Goal: Use online tool/utility: Utilize a website feature to perform a specific function

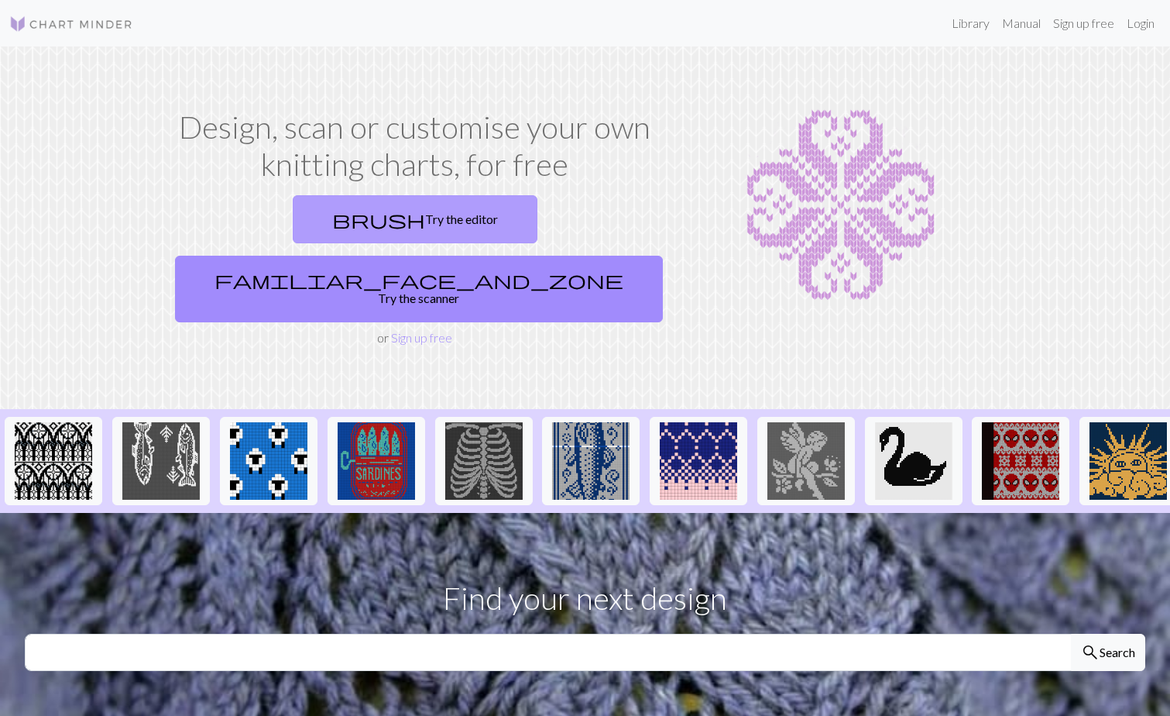
click at [293, 209] on link "brush Try the editor" at bounding box center [415, 219] width 245 height 48
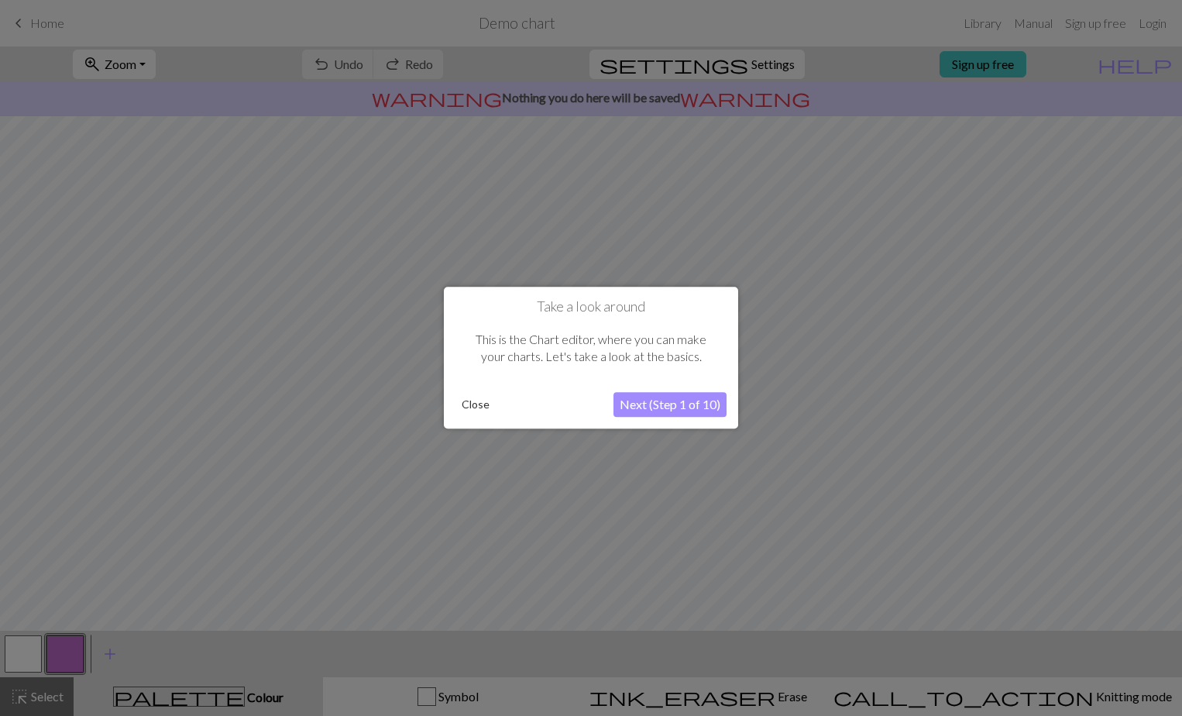
click at [682, 404] on button "Next (Step 1 of 10)" at bounding box center [670, 405] width 113 height 25
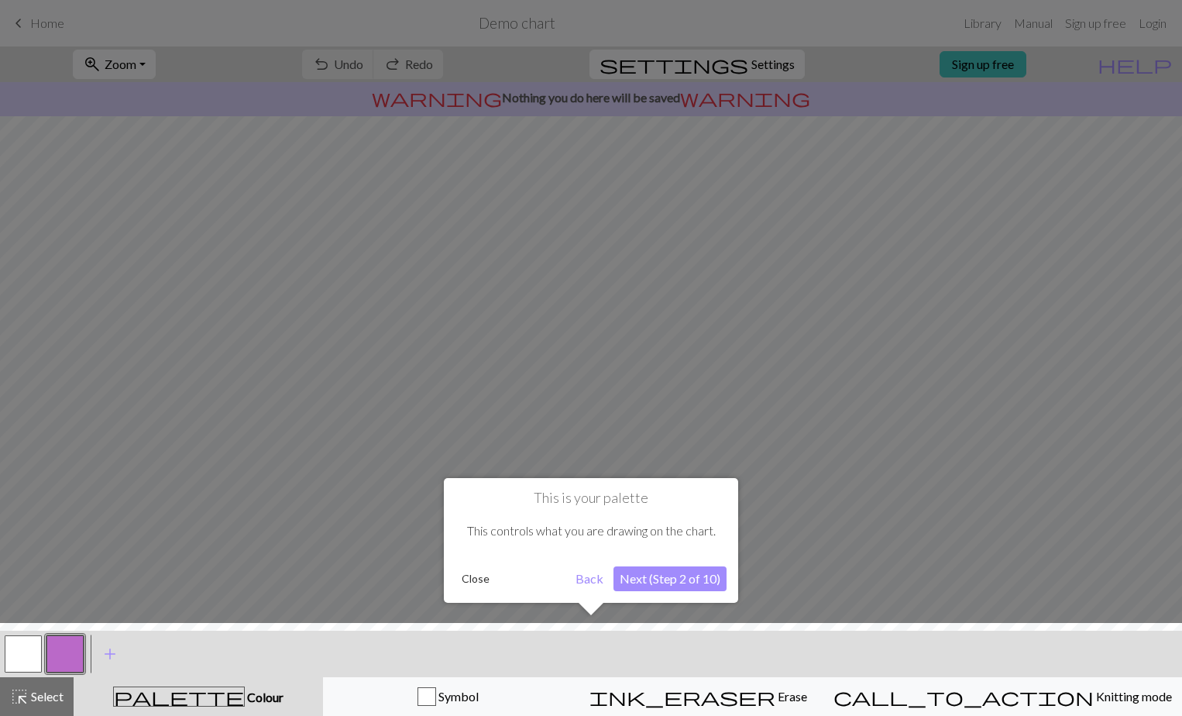
click at [639, 583] on button "Next (Step 2 of 10)" at bounding box center [670, 578] width 113 height 25
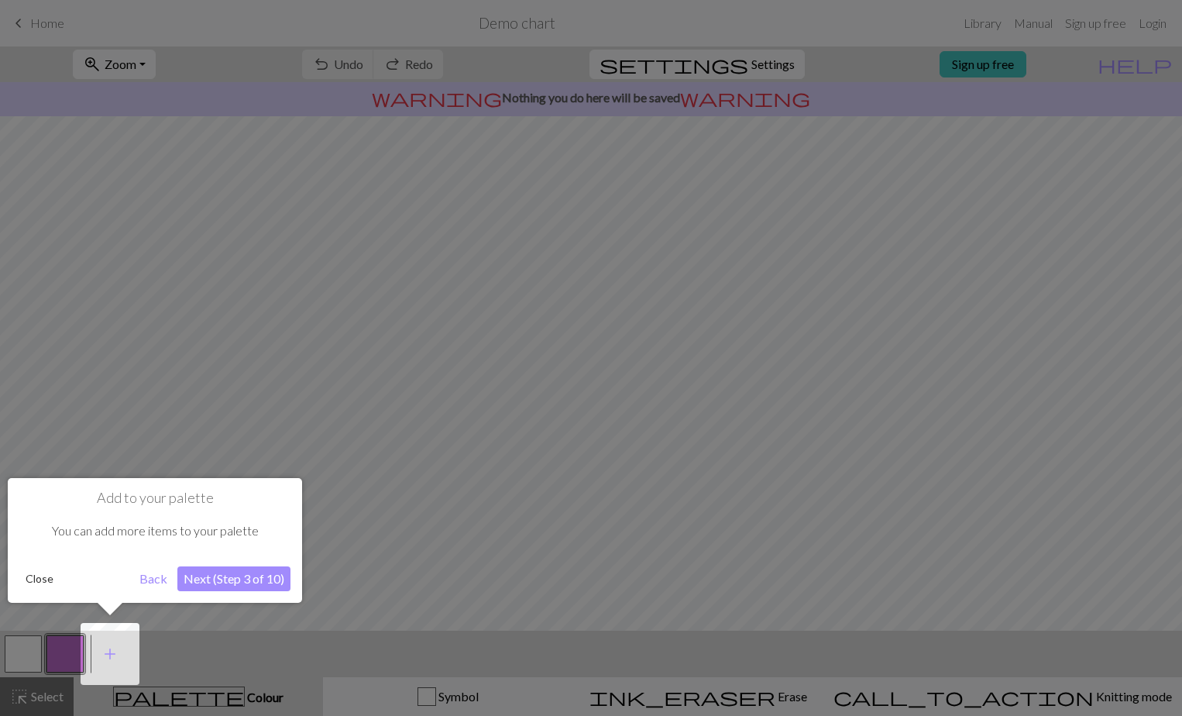
click at [267, 577] on button "Next (Step 3 of 10)" at bounding box center [233, 578] width 113 height 25
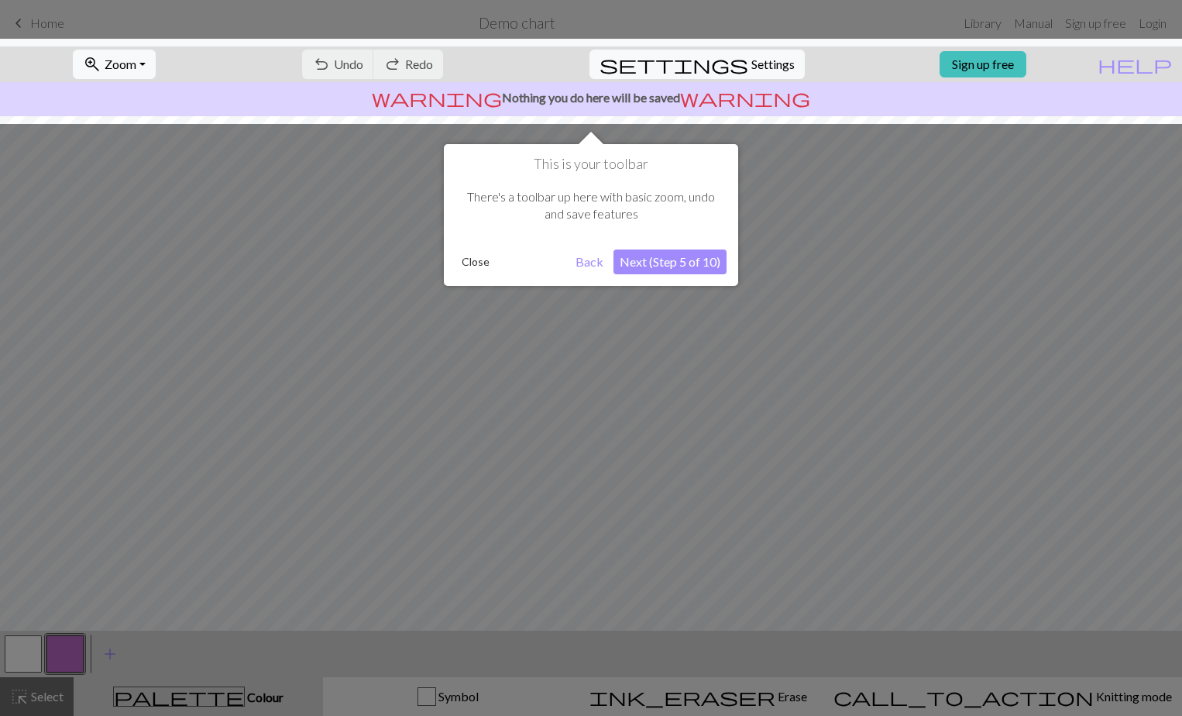
click at [643, 261] on button "Next (Step 5 of 10)" at bounding box center [670, 261] width 113 height 25
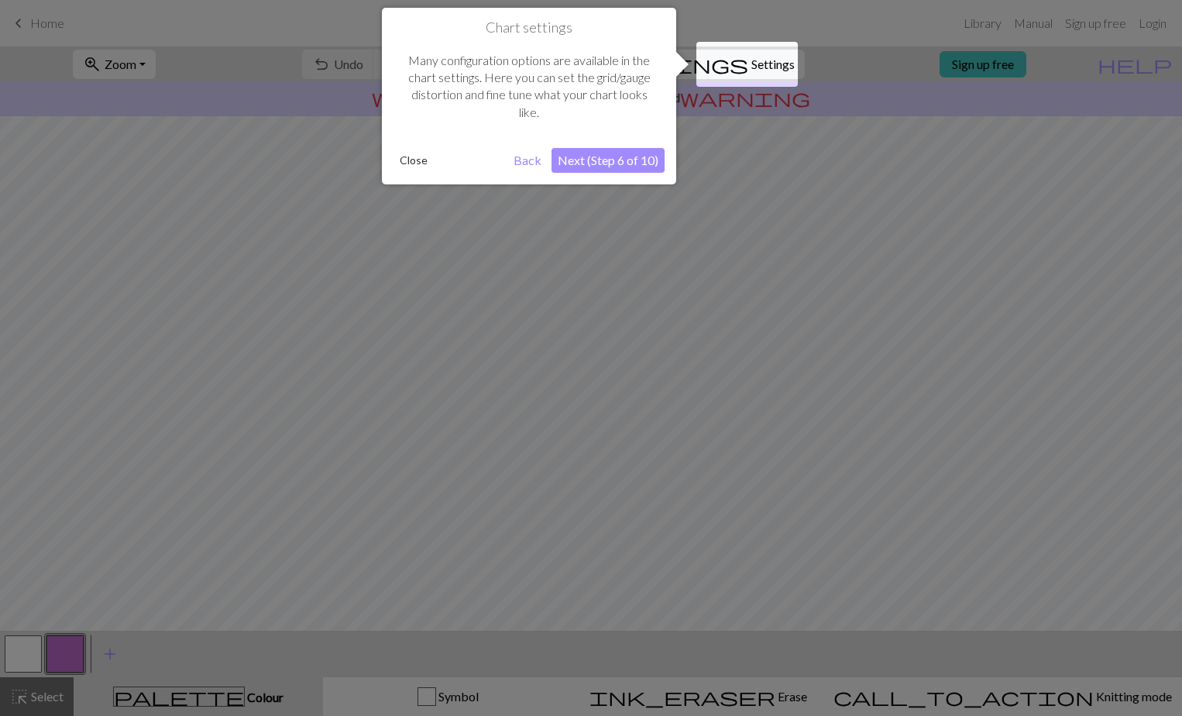
click at [605, 160] on button "Next (Step 6 of 10)" at bounding box center [608, 160] width 113 height 25
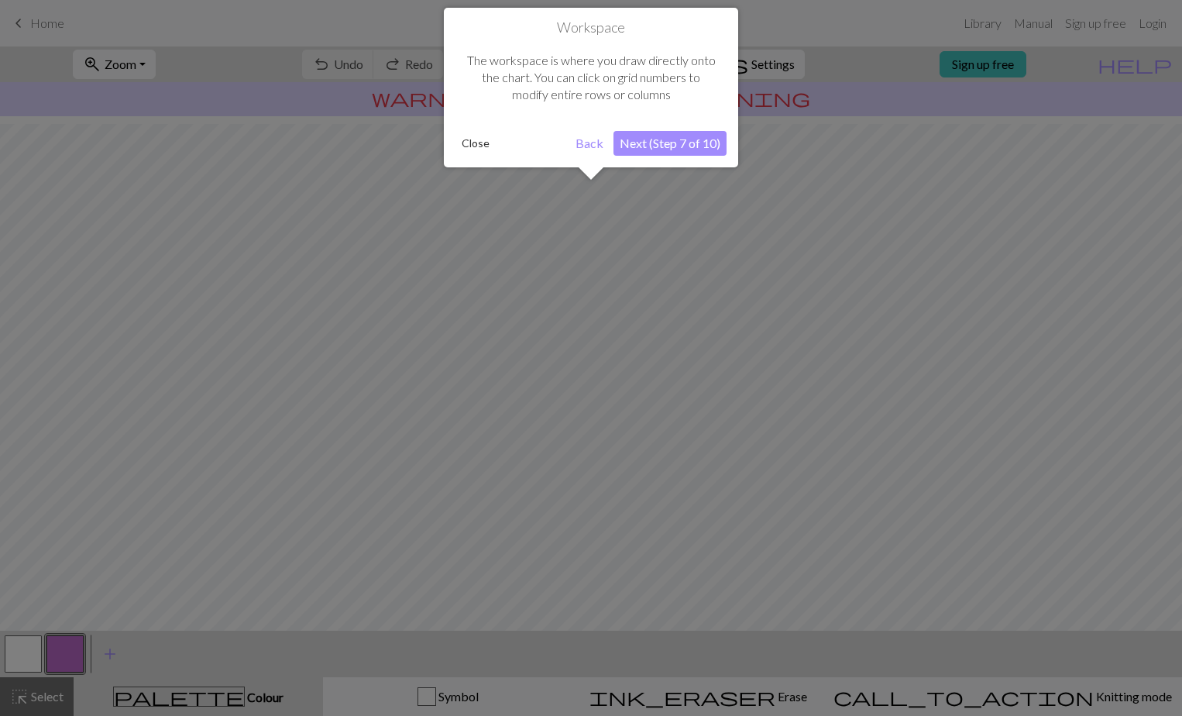
scroll to position [63, 0]
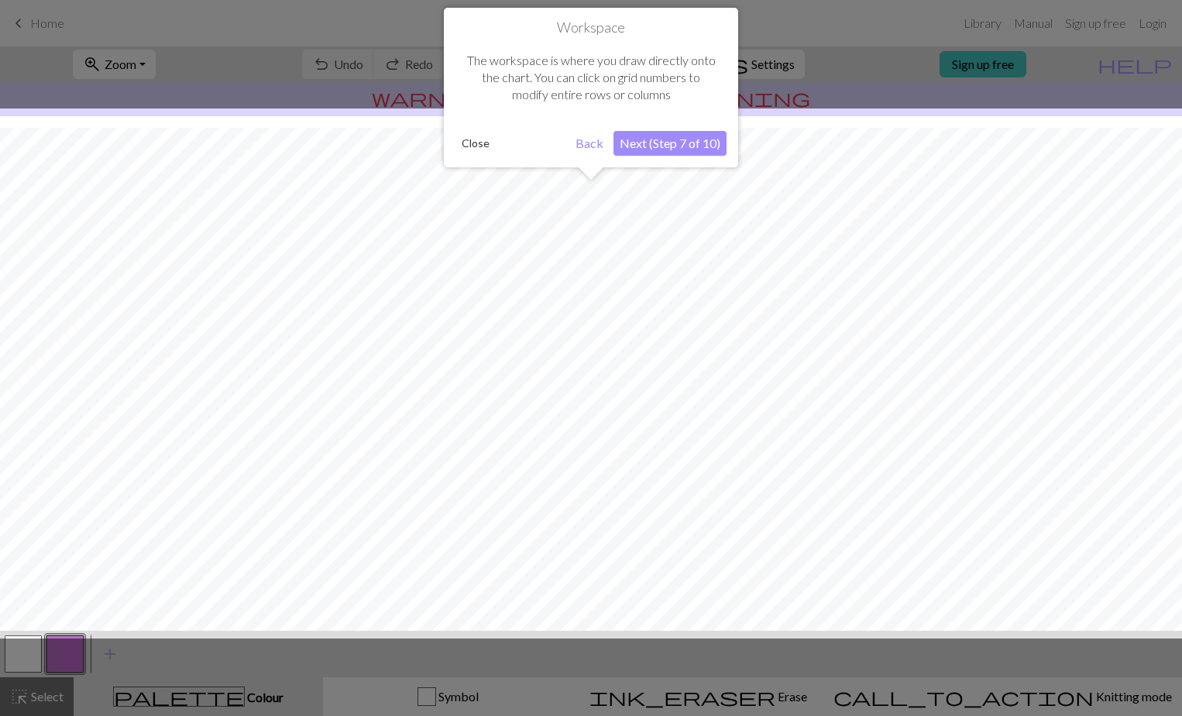
click at [660, 144] on button "Next (Step 7 of 10)" at bounding box center [670, 143] width 113 height 25
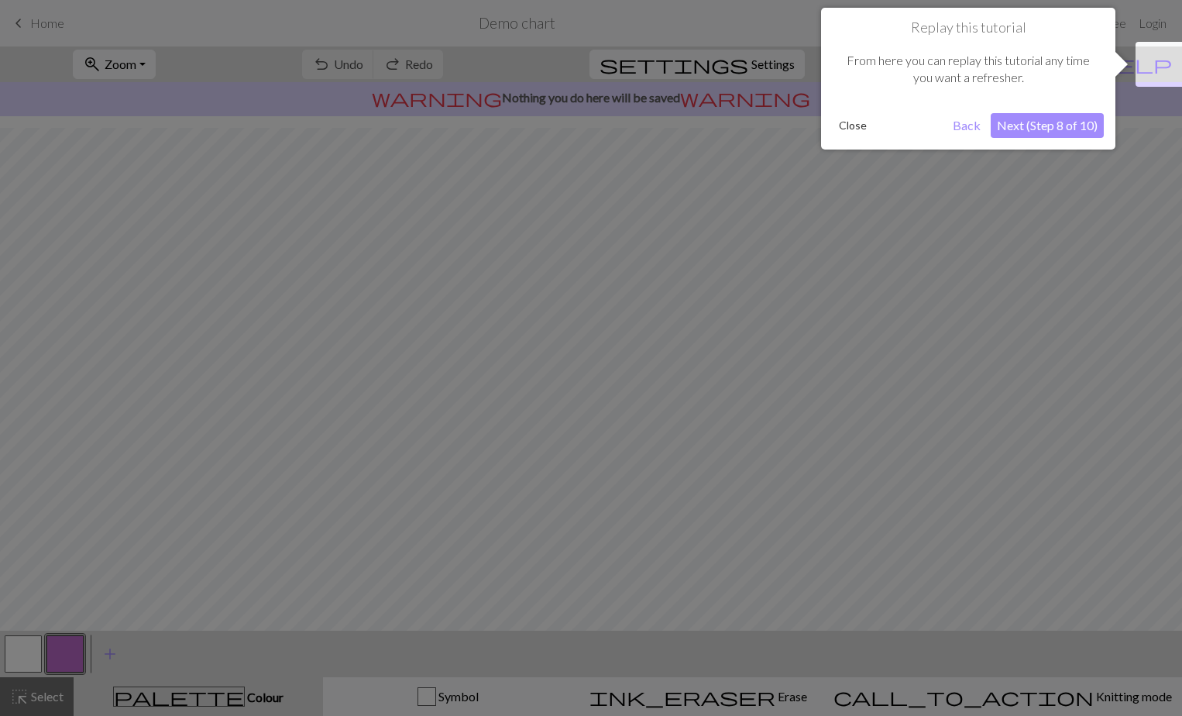
click at [1031, 120] on button "Next (Step 8 of 10)" at bounding box center [1047, 125] width 113 height 25
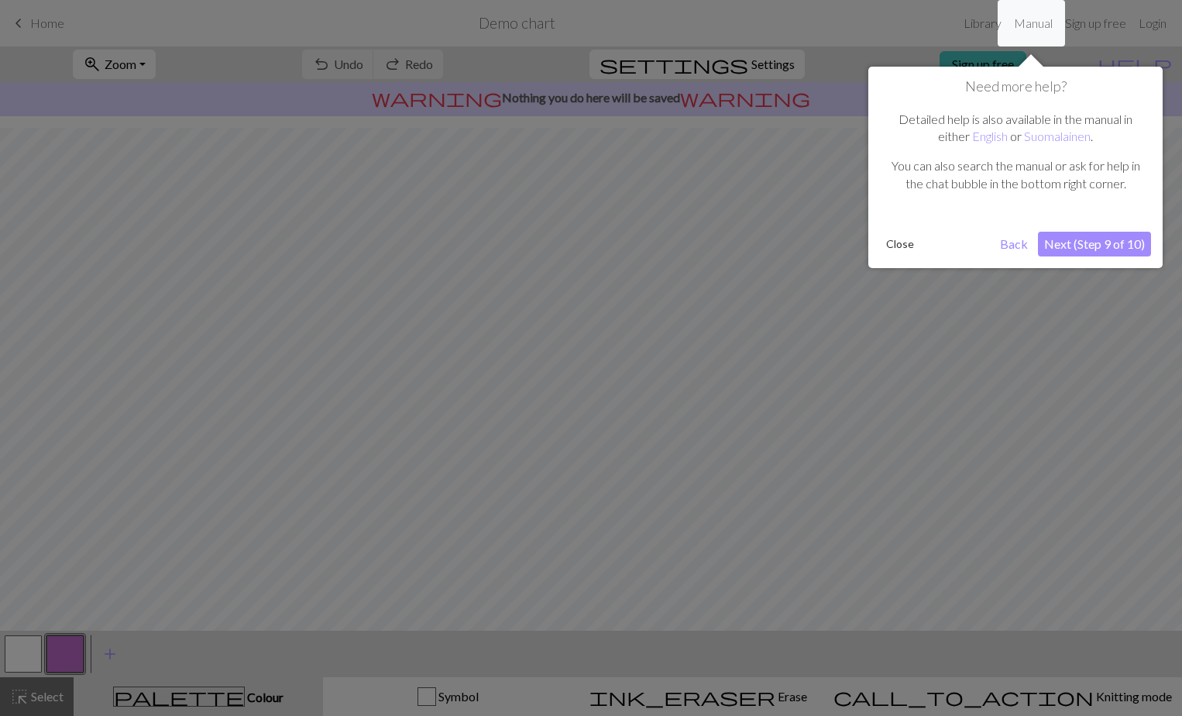
click at [1089, 241] on button "Next (Step 9 of 10)" at bounding box center [1094, 244] width 113 height 25
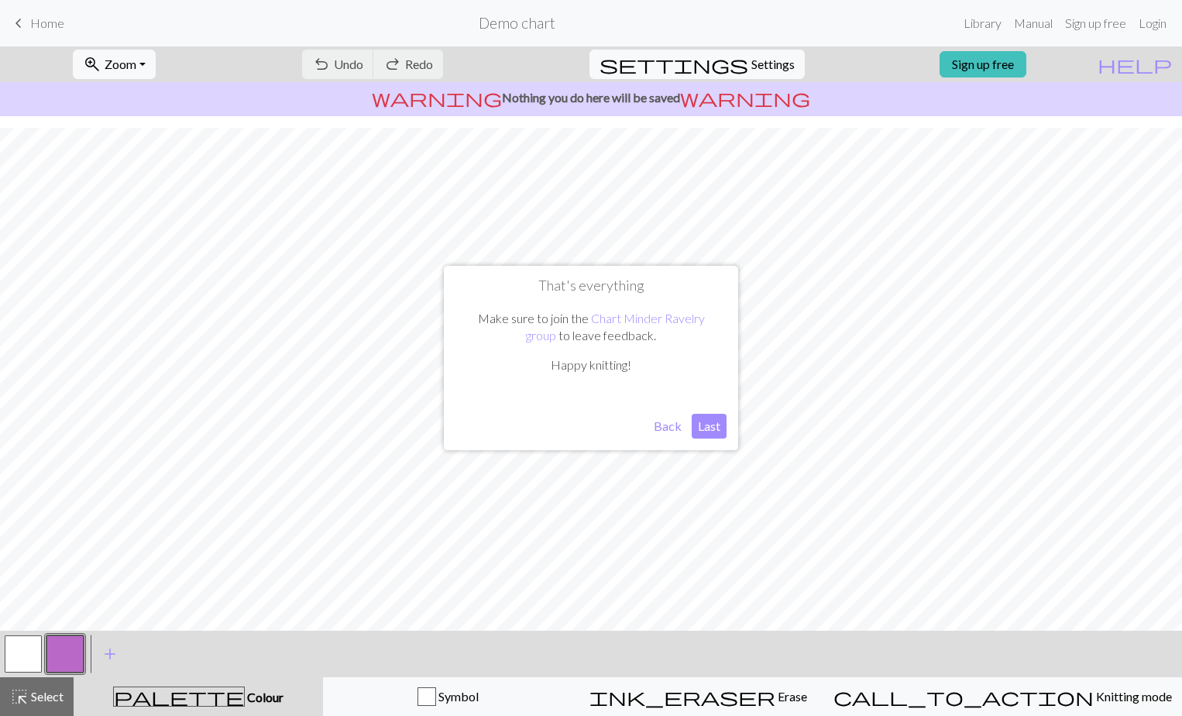
click at [708, 421] on button "Last" at bounding box center [709, 426] width 35 height 25
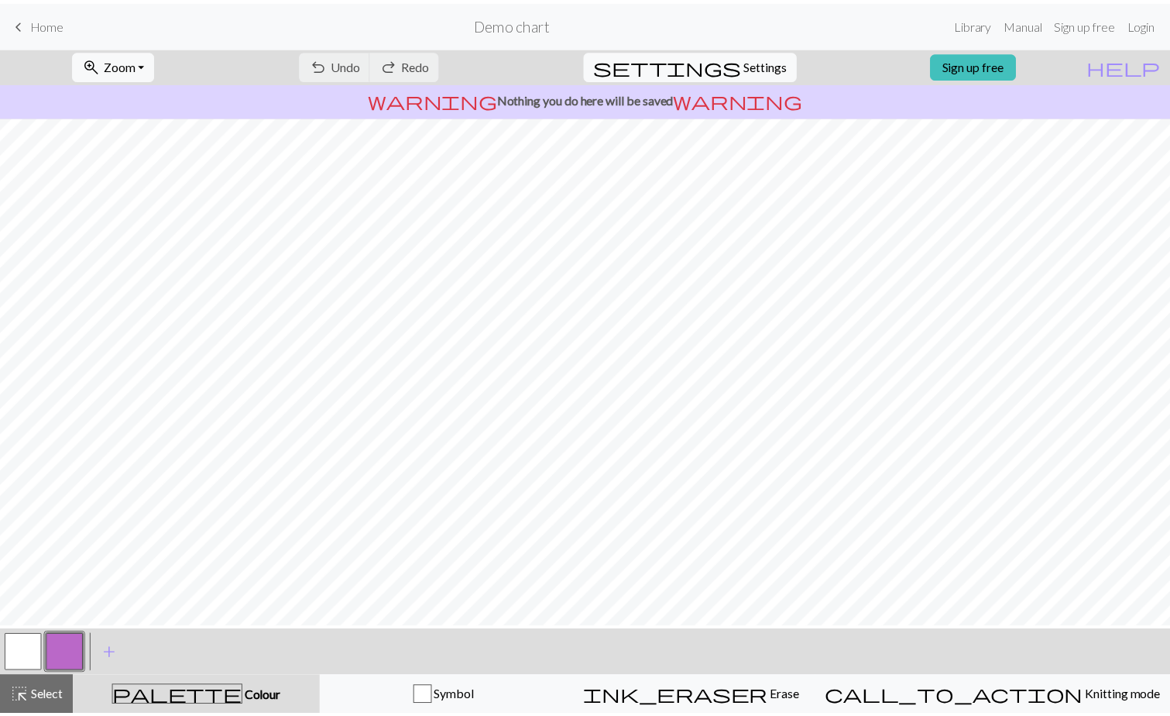
scroll to position [0, 0]
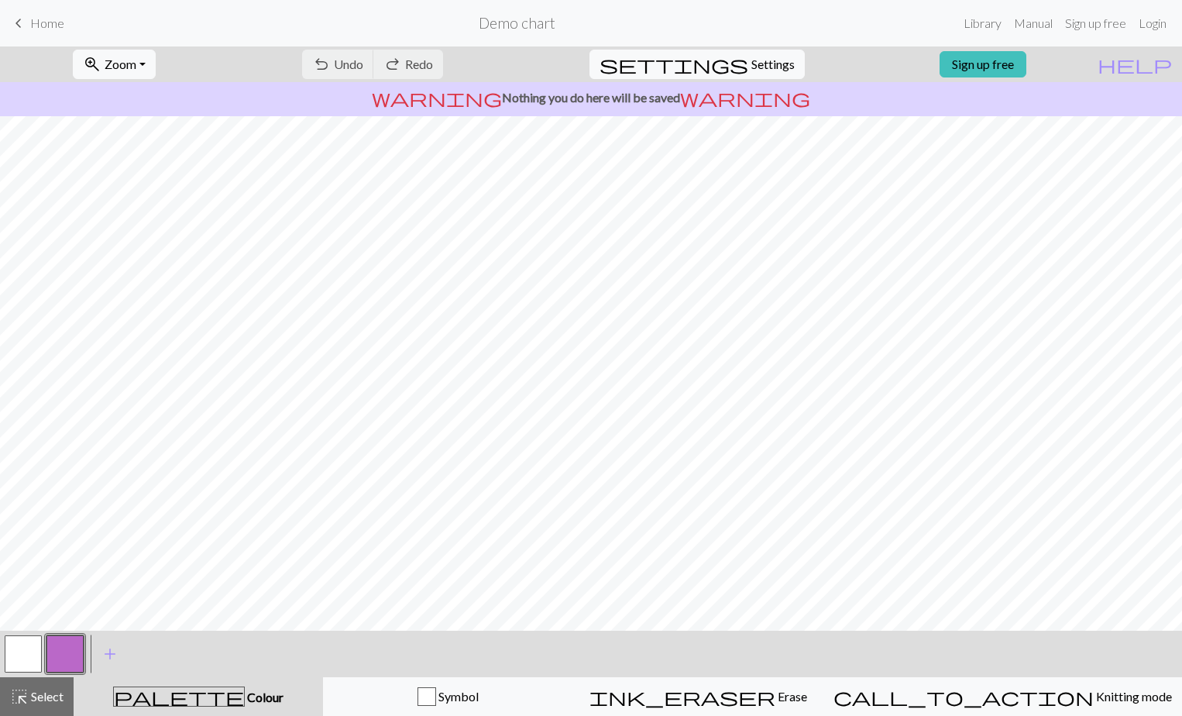
click at [33, 15] on span "Home" at bounding box center [47, 22] width 34 height 15
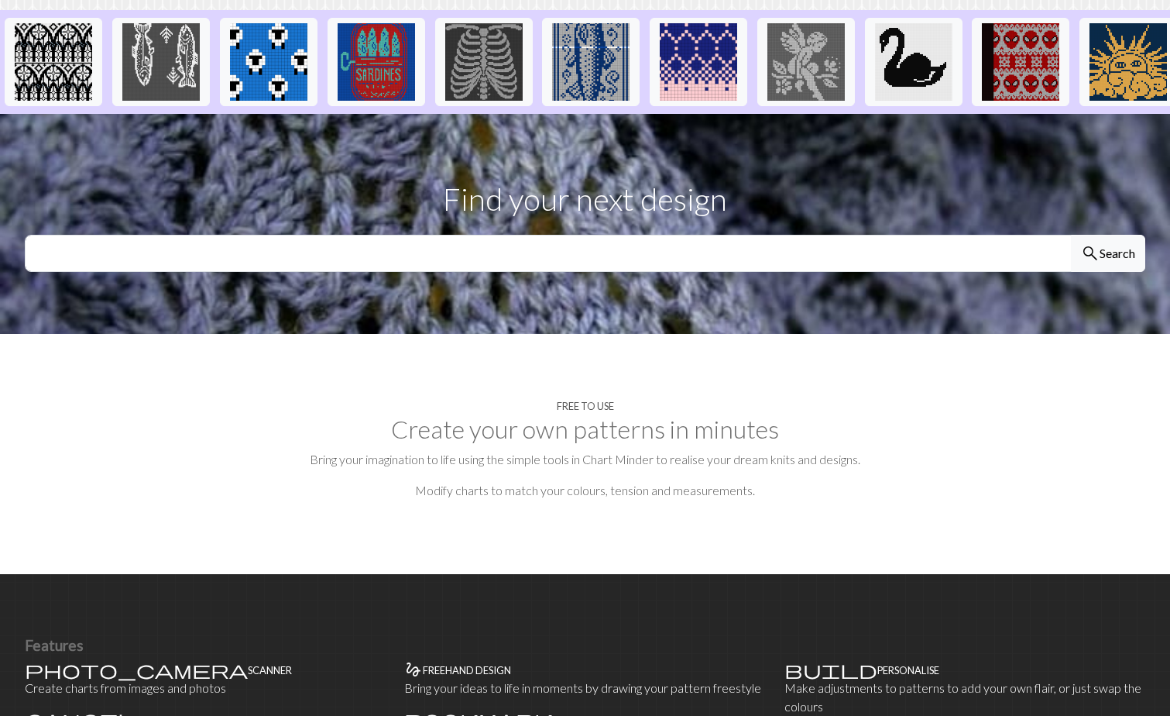
scroll to position [155, 0]
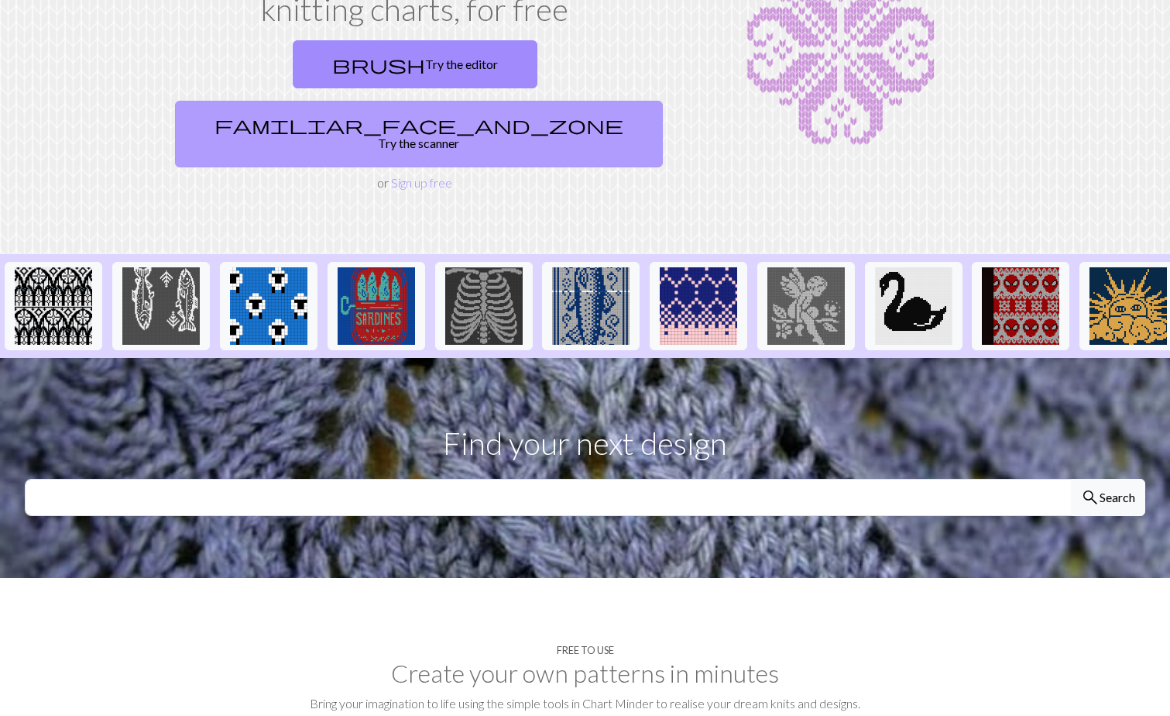
click at [511, 101] on link "familiar_face_and_zone Try the scanner" at bounding box center [419, 134] width 488 height 67
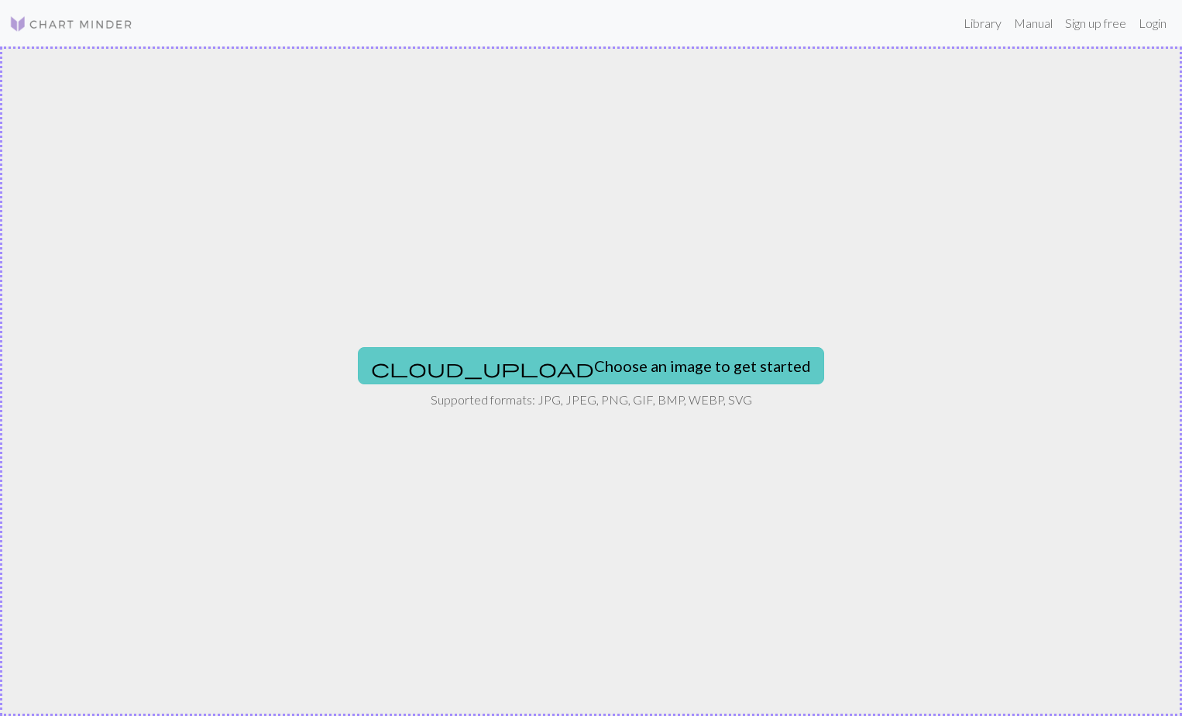
click at [619, 362] on button "cloud_upload Choose an image to get started" at bounding box center [591, 365] width 466 height 37
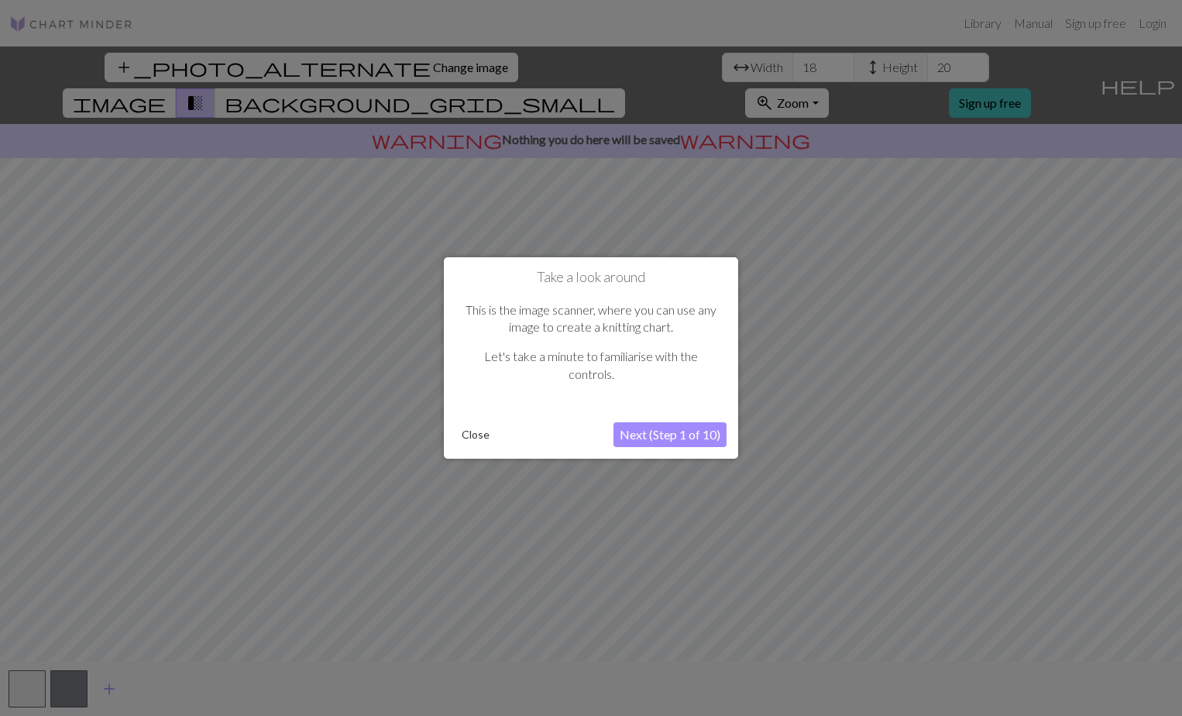
click at [655, 429] on button "Next (Step 1 of 10)" at bounding box center [670, 434] width 113 height 25
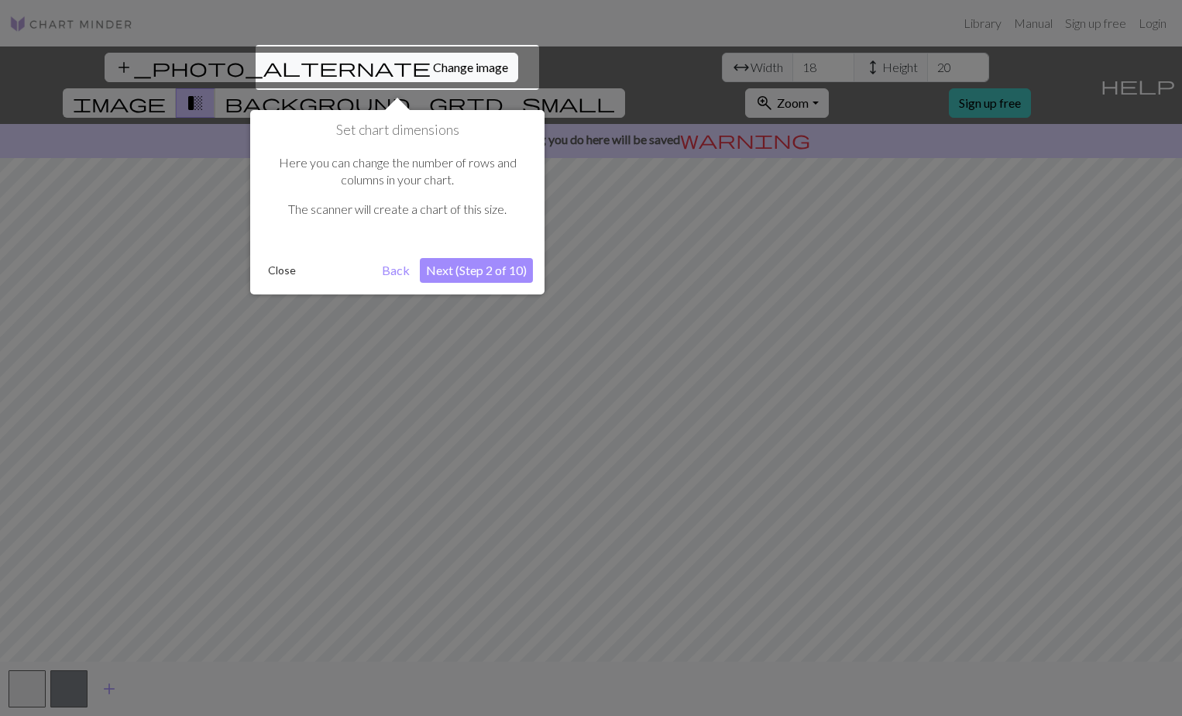
click at [472, 274] on button "Next (Step 2 of 10)" at bounding box center [476, 270] width 113 height 25
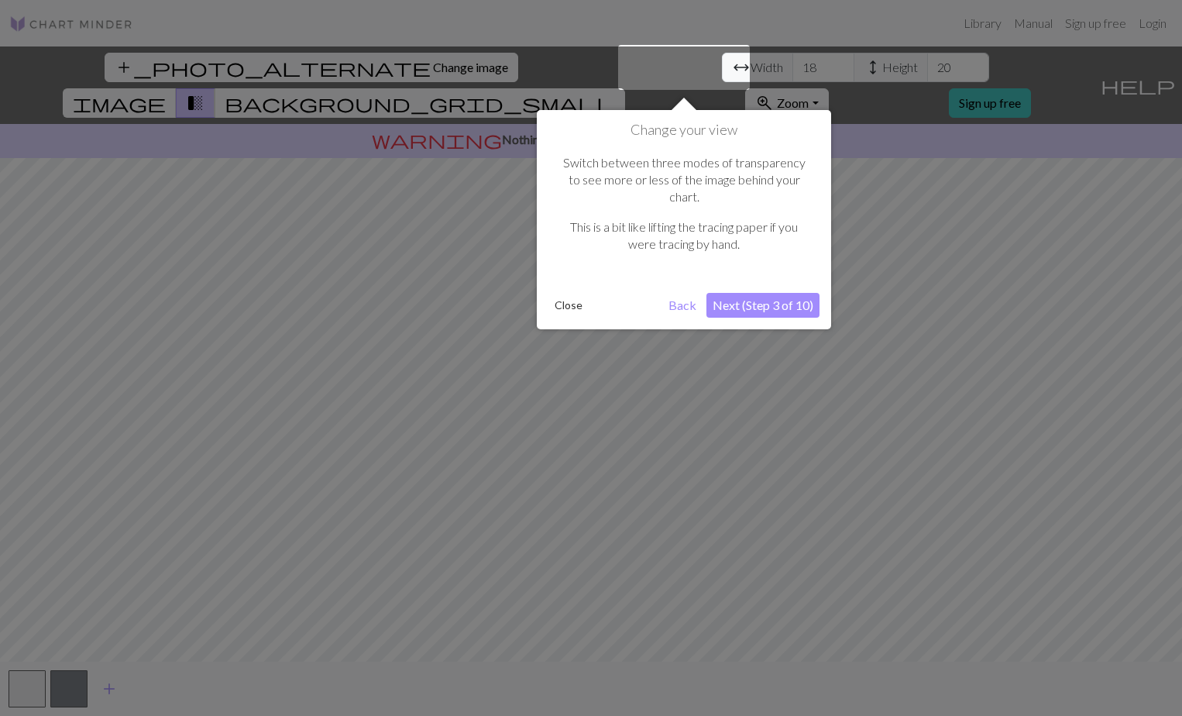
click at [762, 293] on button "Next (Step 3 of 10)" at bounding box center [762, 305] width 113 height 25
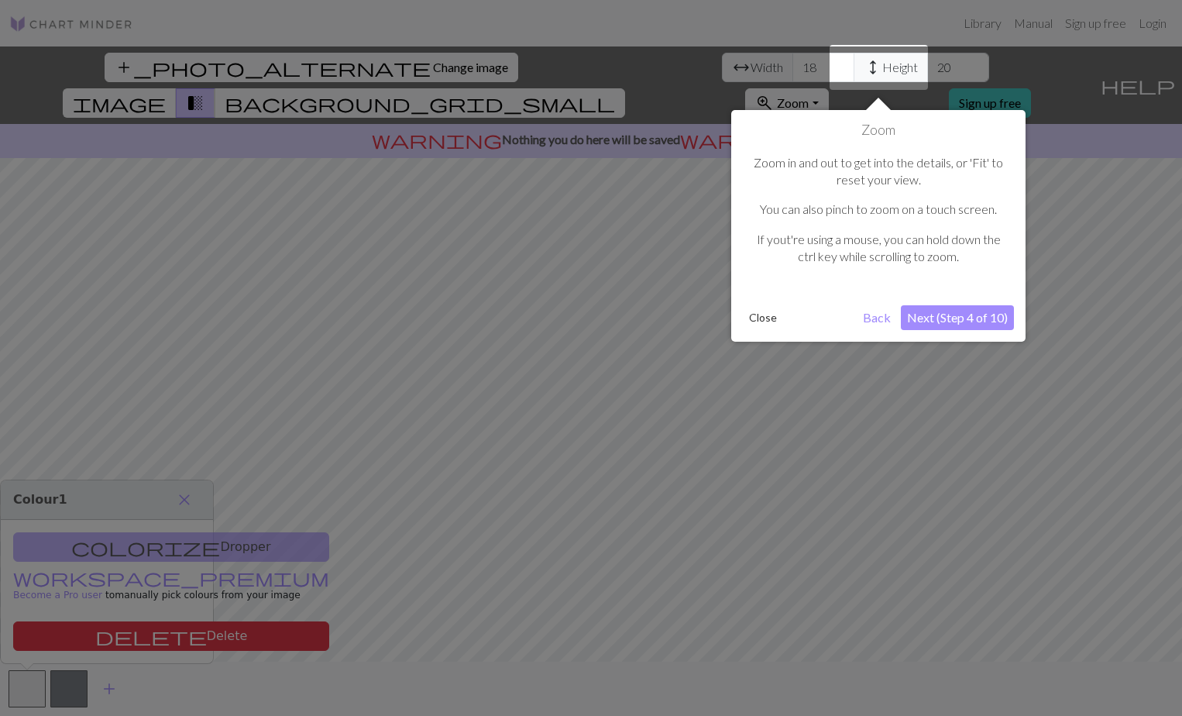
click at [981, 311] on button "Next (Step 4 of 10)" at bounding box center [957, 317] width 113 height 25
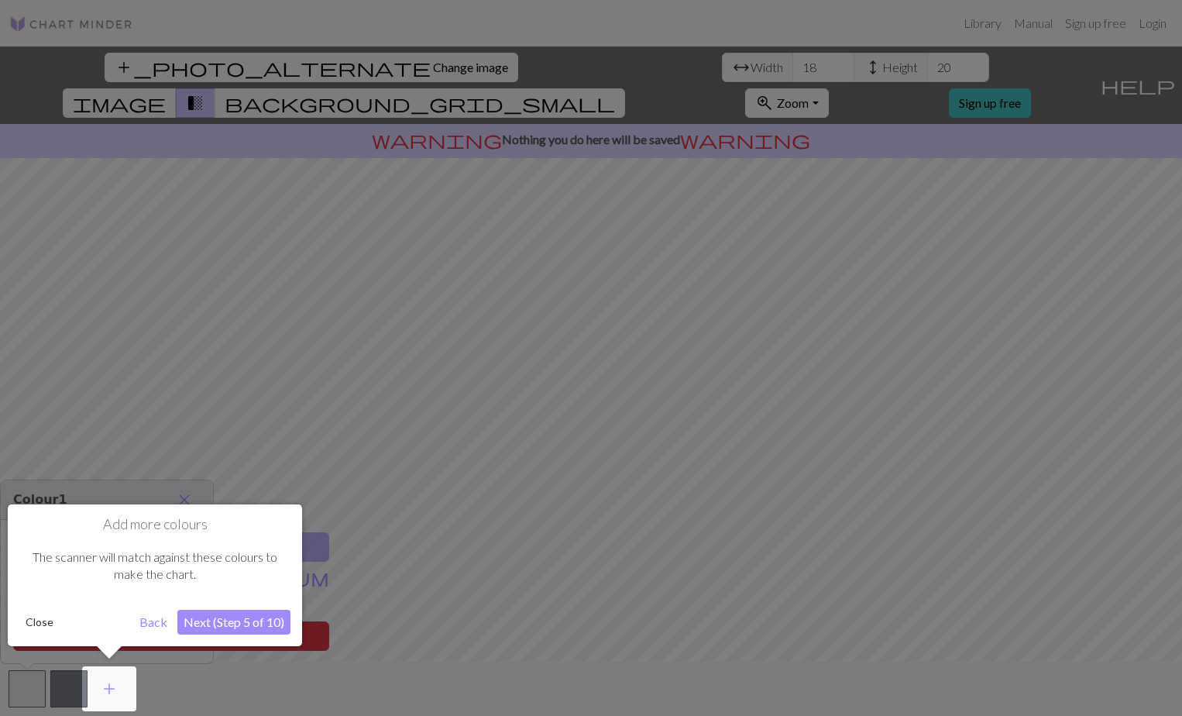
click at [50, 622] on button "Close" at bounding box center [39, 621] width 40 height 23
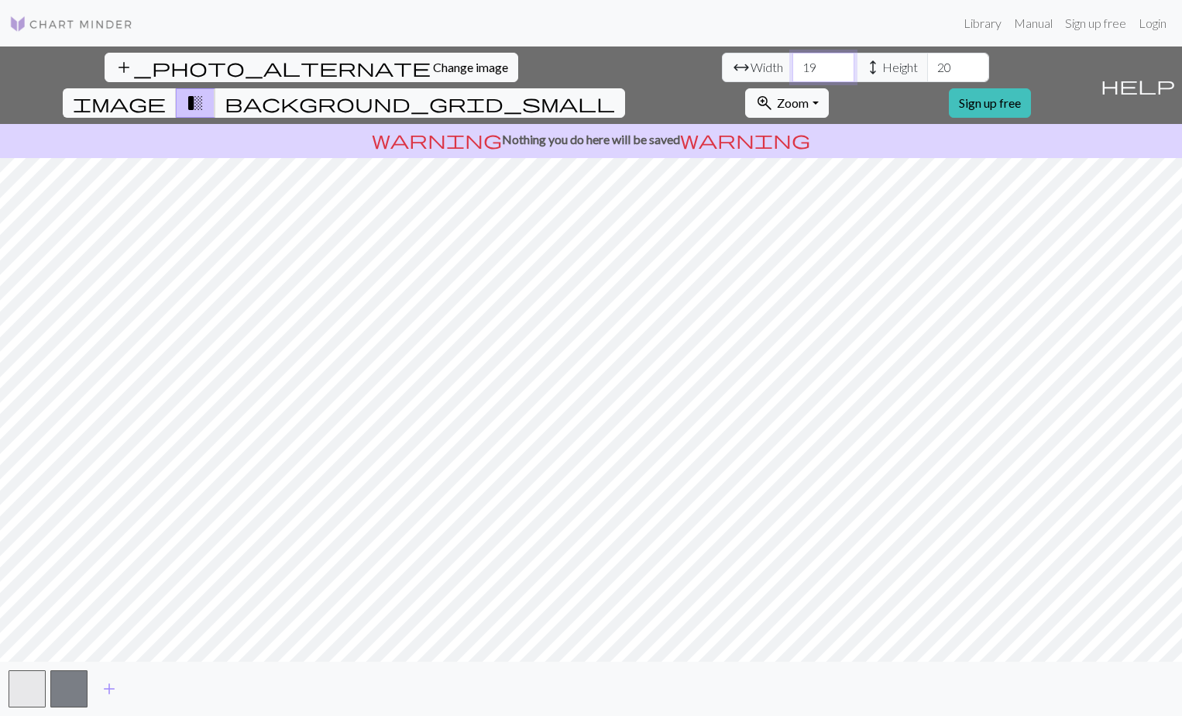
click at [792, 63] on input "19" at bounding box center [823, 67] width 62 height 29
click at [792, 63] on input "20" at bounding box center [823, 67] width 62 height 29
click at [792, 63] on input "21" at bounding box center [823, 67] width 62 height 29
click at [792, 63] on input "22" at bounding box center [823, 67] width 62 height 29
click at [792, 63] on input "23" at bounding box center [823, 67] width 62 height 29
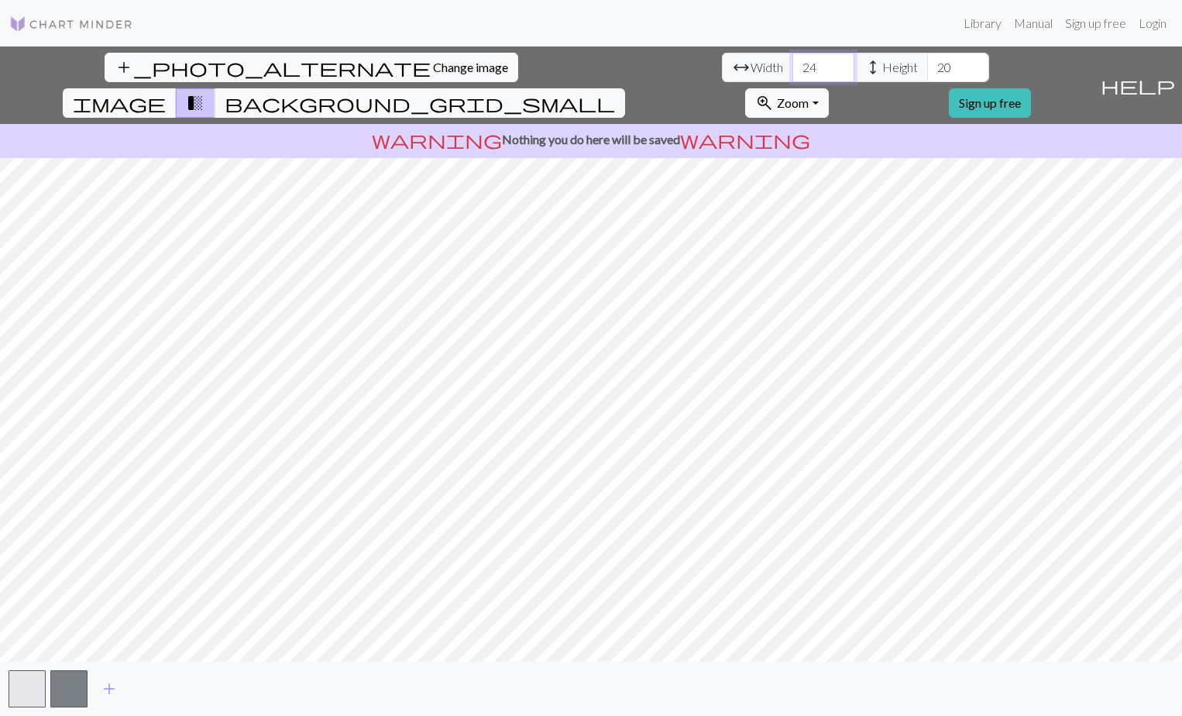
click at [792, 63] on input "24" at bounding box center [823, 67] width 62 height 29
click at [792, 63] on input "25" at bounding box center [823, 67] width 62 height 29
click at [792, 63] on input "26" at bounding box center [823, 67] width 62 height 29
type input "27"
click at [792, 63] on input "27" at bounding box center [823, 67] width 62 height 29
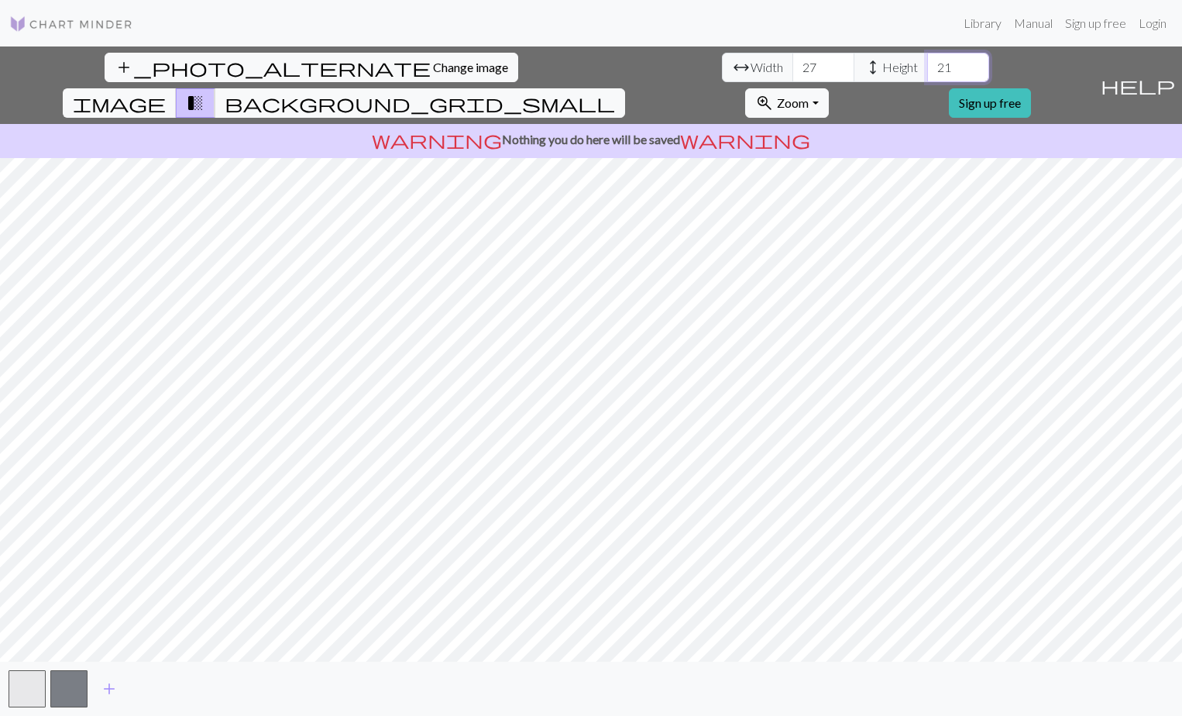
click at [927, 62] on input "21" at bounding box center [958, 67] width 62 height 29
click at [927, 62] on input "22" at bounding box center [958, 67] width 62 height 29
click at [927, 62] on input "23" at bounding box center [958, 67] width 62 height 29
click at [927, 62] on input "24" at bounding box center [958, 67] width 62 height 29
click at [927, 62] on input "25" at bounding box center [958, 67] width 62 height 29
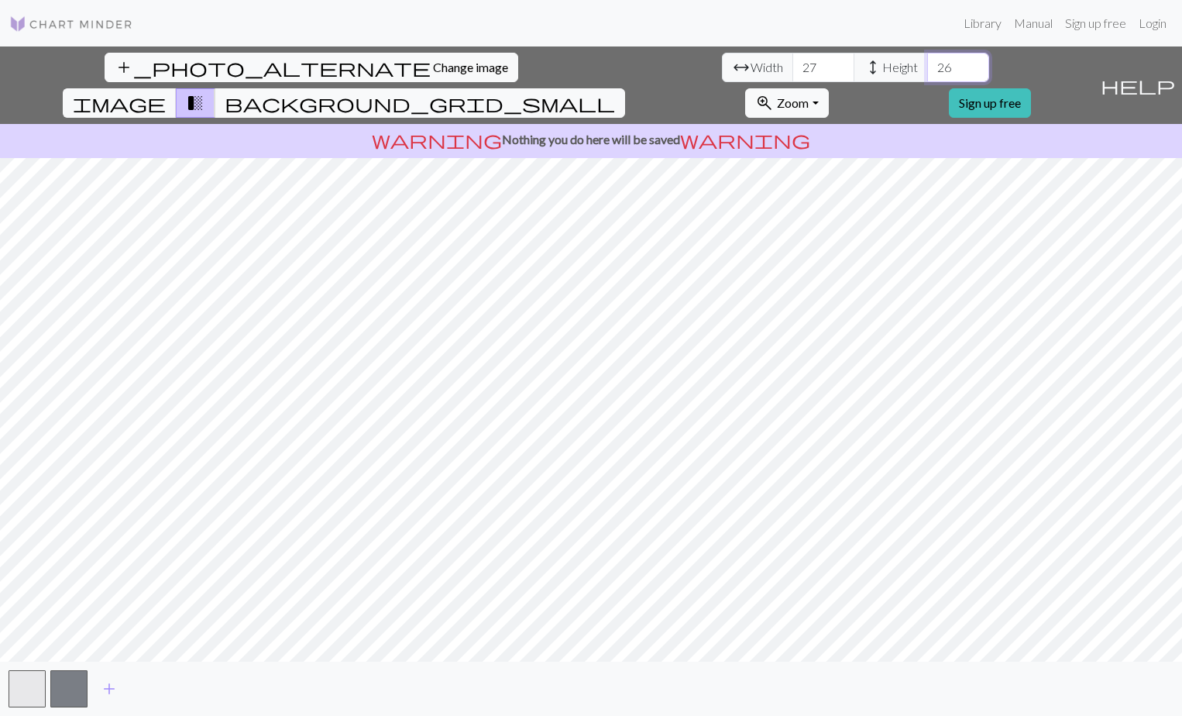
click at [927, 62] on input "26" at bounding box center [958, 67] width 62 height 29
click at [927, 62] on input "27" at bounding box center [958, 67] width 62 height 29
click at [927, 62] on input "28" at bounding box center [958, 67] width 62 height 29
click at [927, 62] on input "50" at bounding box center [958, 67] width 62 height 29
click at [927, 62] on input "51" at bounding box center [958, 67] width 62 height 29
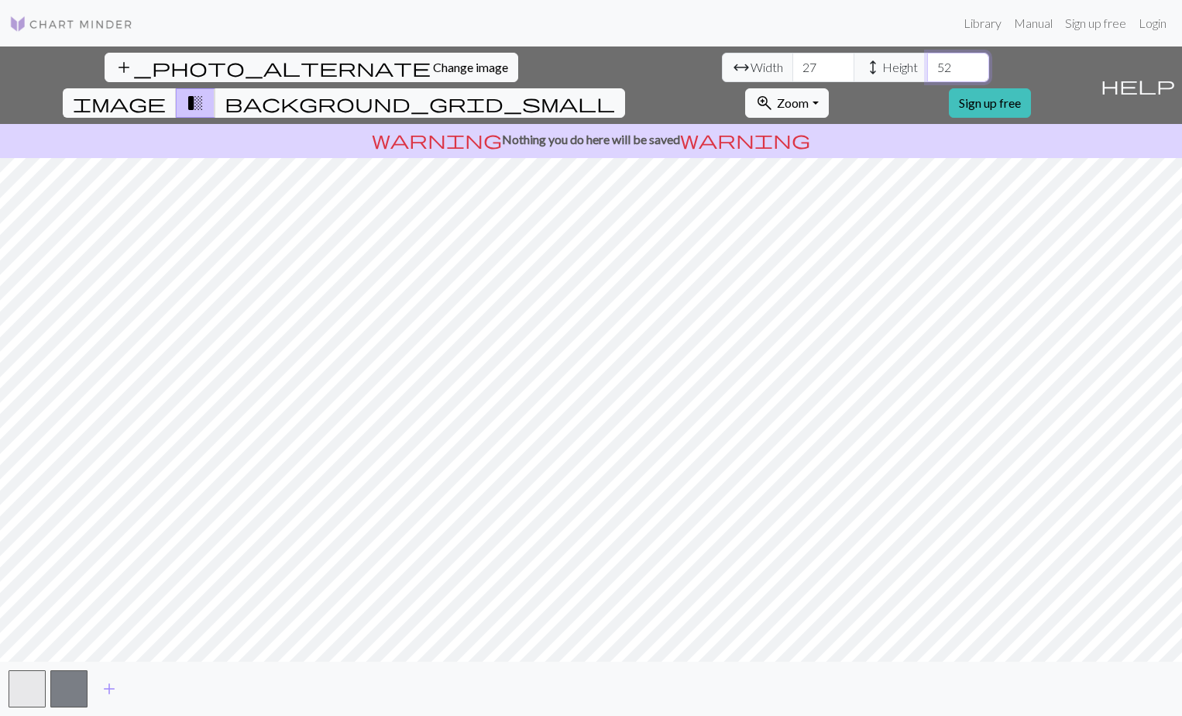
click at [927, 62] on input "52" at bounding box center [958, 67] width 62 height 29
click at [927, 62] on input "53" at bounding box center [958, 67] width 62 height 29
type input "164"
click at [927, 62] on input "164" at bounding box center [958, 67] width 62 height 29
